Goal: Check status: Check status

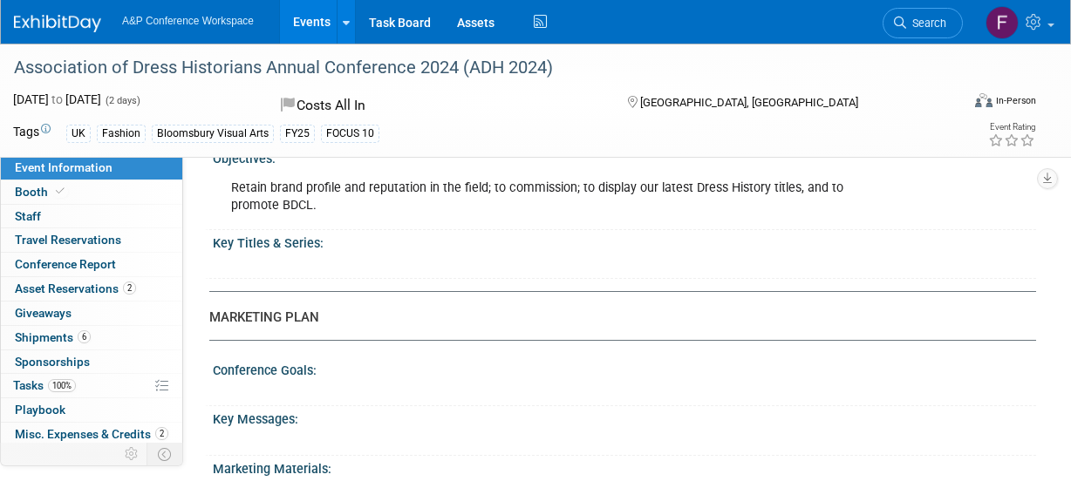
scroll to position [1651, 0]
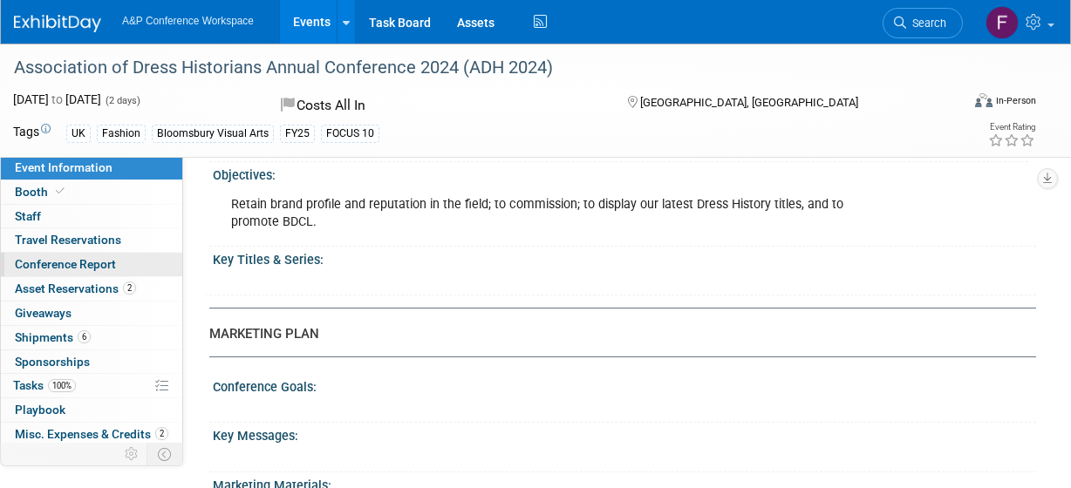
click at [94, 262] on span "Conference Report" at bounding box center [65, 264] width 101 height 14
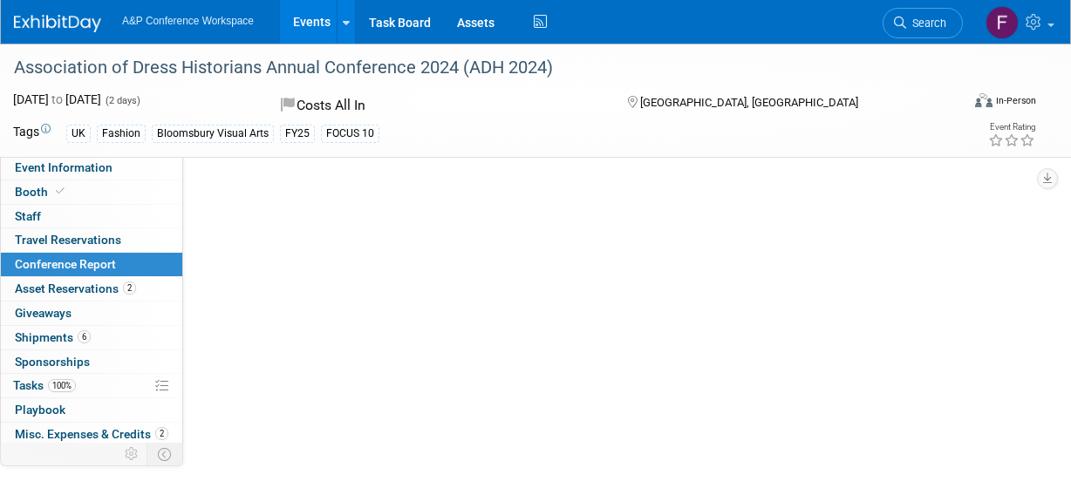
scroll to position [0, 0]
select select "YES"
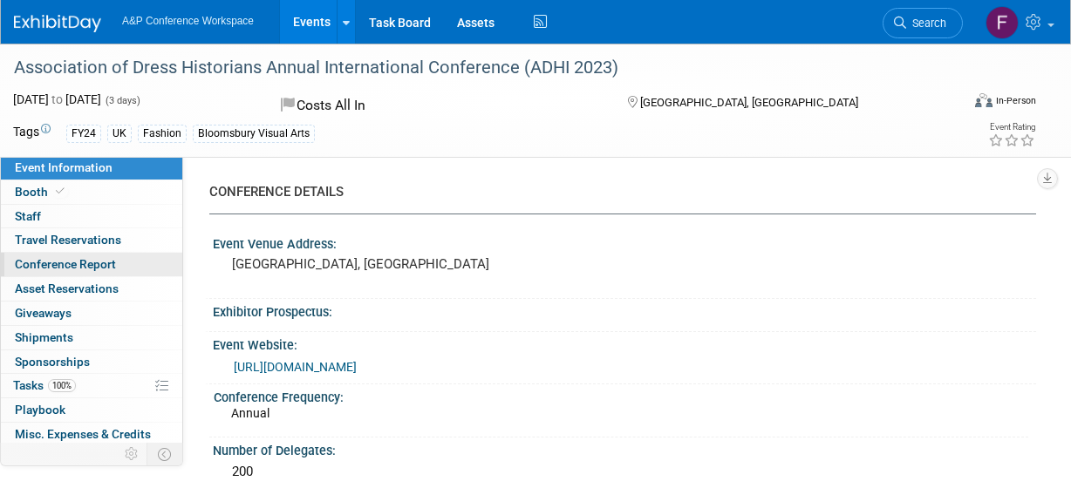
click at [91, 260] on span "Conference Report" at bounding box center [65, 264] width 101 height 14
click at [343, 20] on icon at bounding box center [346, 22] width 7 height 11
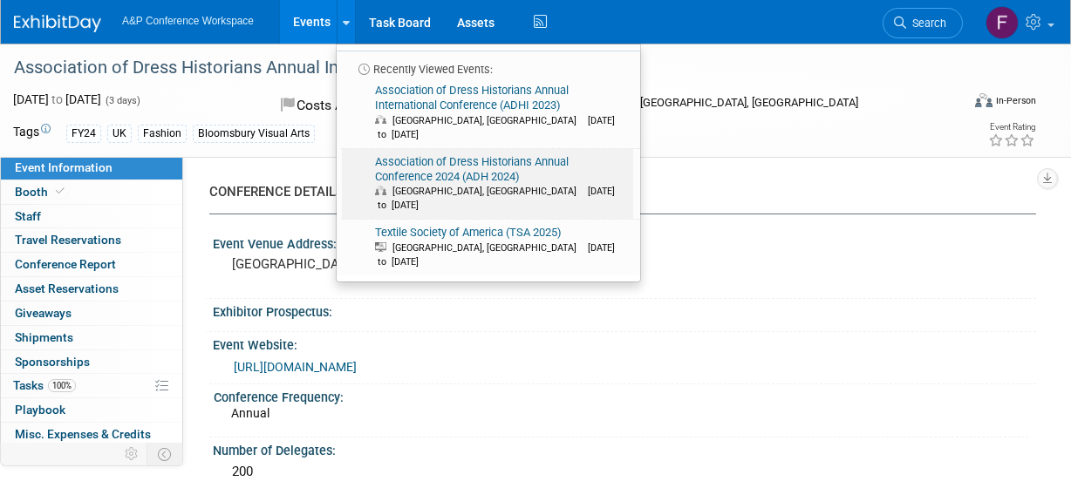
click at [426, 154] on link "Association of Dress Historians Annual Conference 2024 (ADH 2024) London, Unite…" at bounding box center [487, 184] width 291 height 71
